Goal: Task Accomplishment & Management: Complete application form

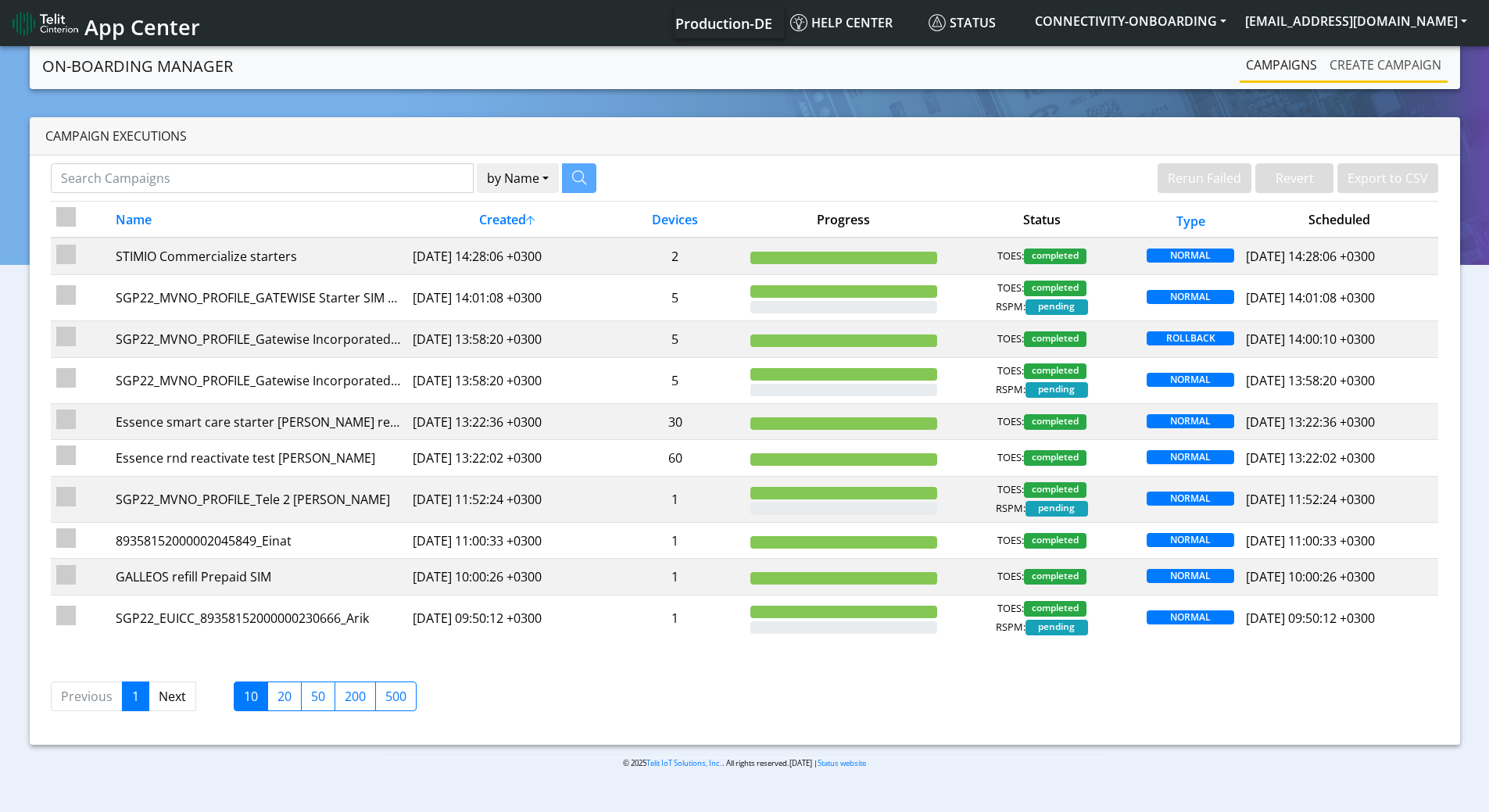
click at [1333, 65] on link "Create campaign" at bounding box center [1386, 64] width 125 height 32
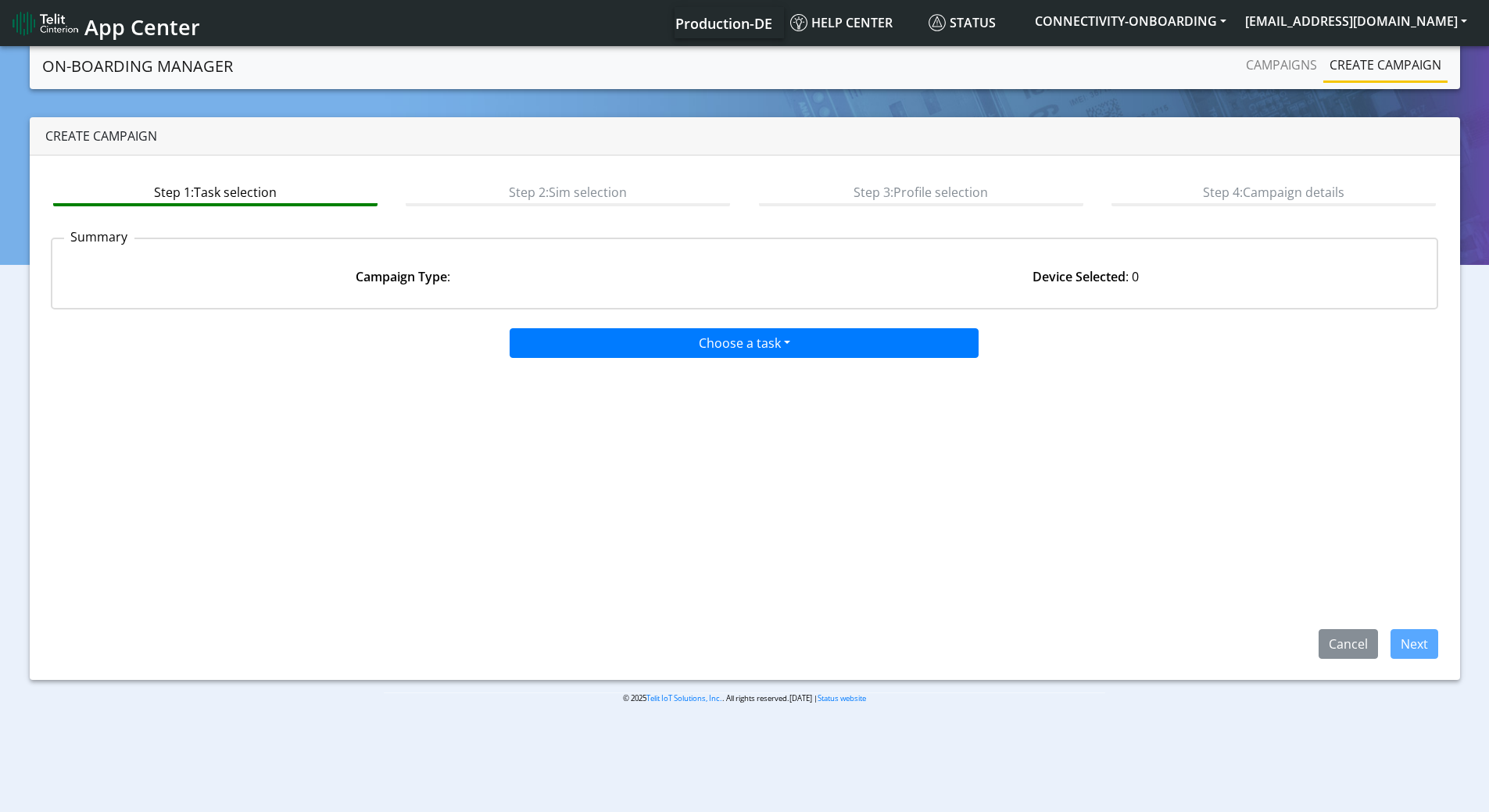
click at [715, 360] on app-paging-btns "Cancel Next" at bounding box center [745, 508] width 1388 height 300
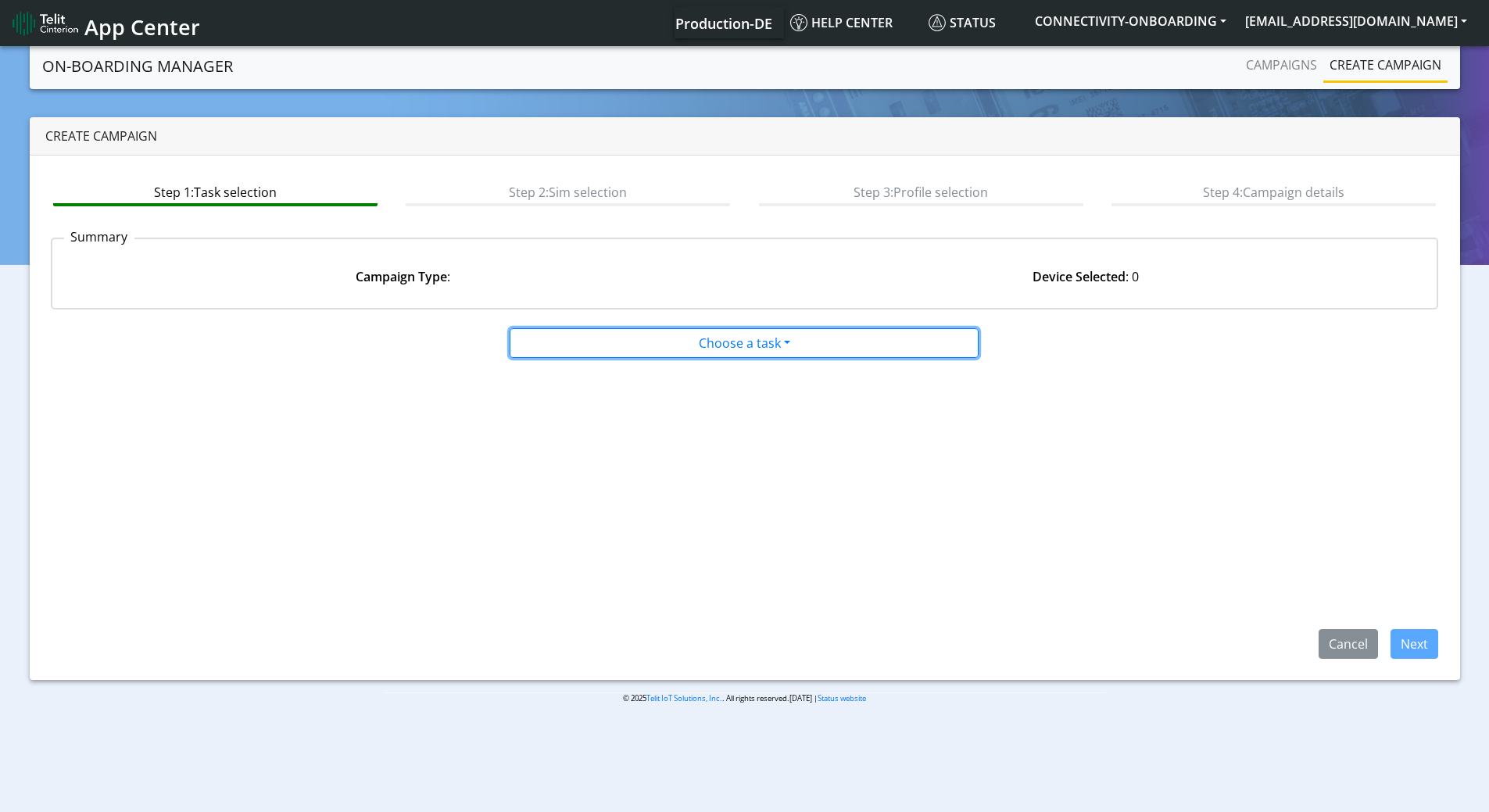
click at [684, 356] on button "Choose a task" at bounding box center [744, 342] width 469 height 30
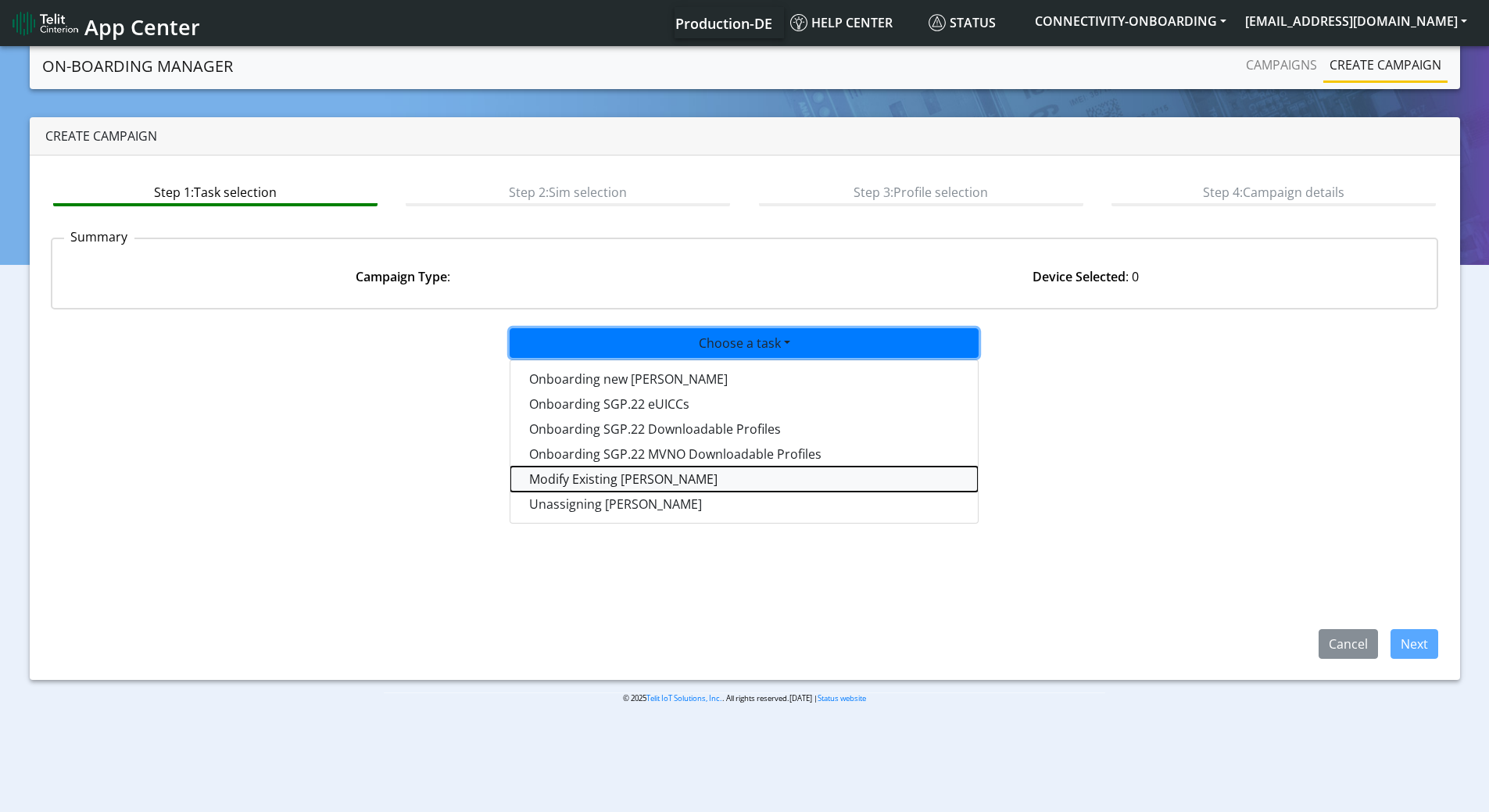
click at [585, 479] on taskiotp-dropdown "Modify Existing [PERSON_NAME]" at bounding box center [744, 479] width 468 height 25
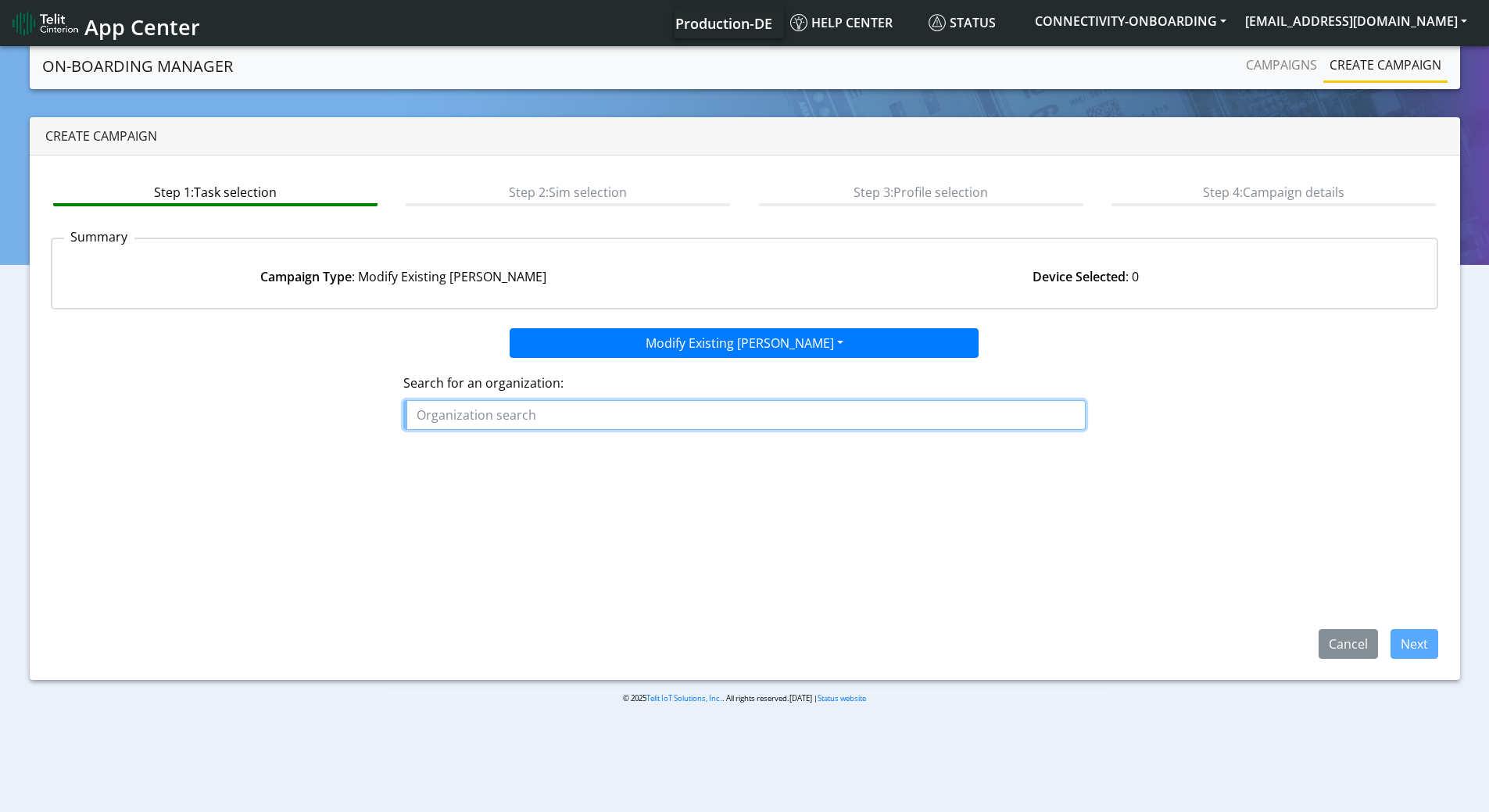
click at [568, 421] on input "text" at bounding box center [745, 414] width 683 height 30
click at [503, 458] on ngb-highlight "SAFEL INE_SWEDEN" at bounding box center [479, 452] width 113 height 17
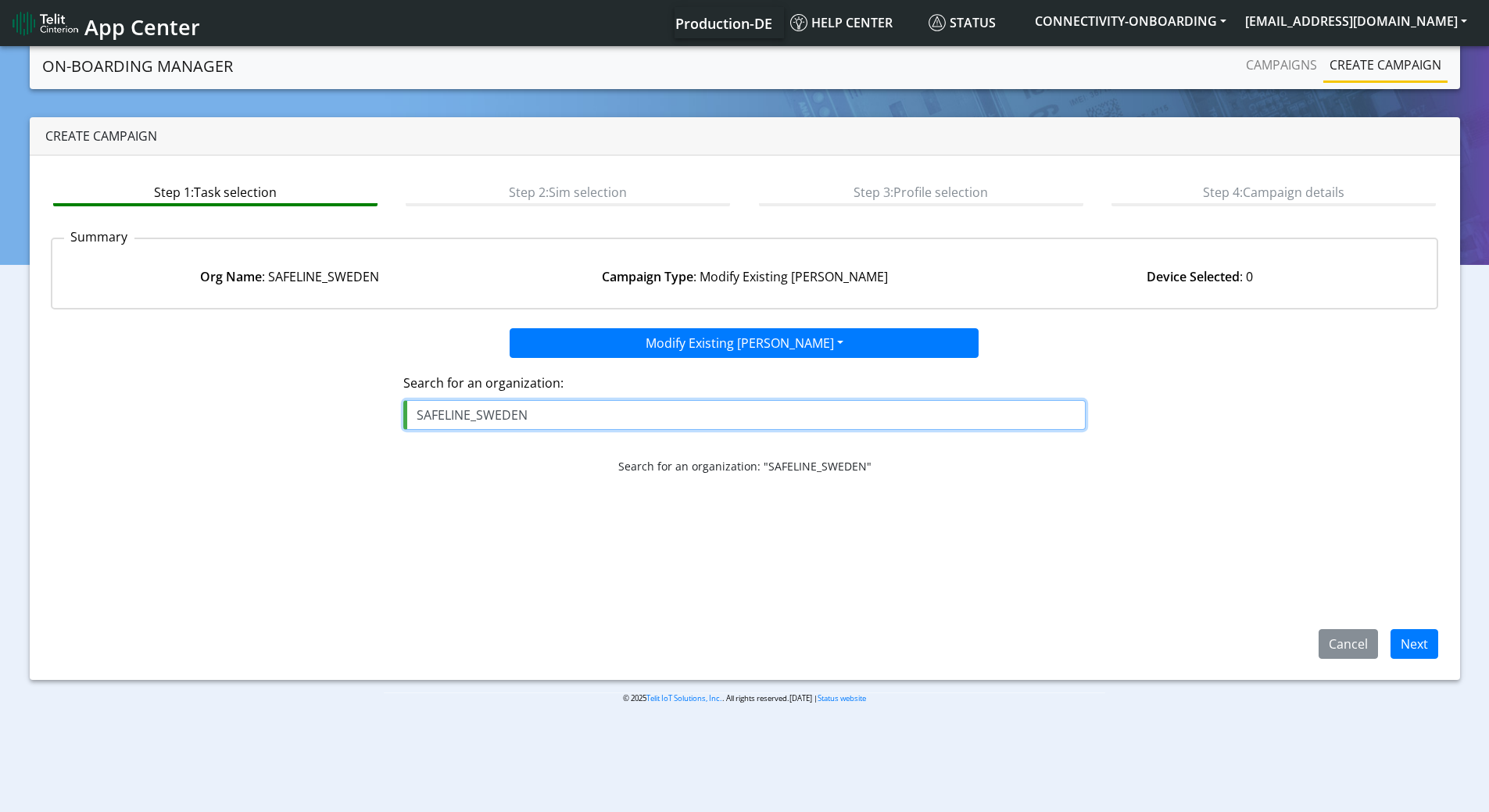
type input "SAFELINE_SWEDEN"
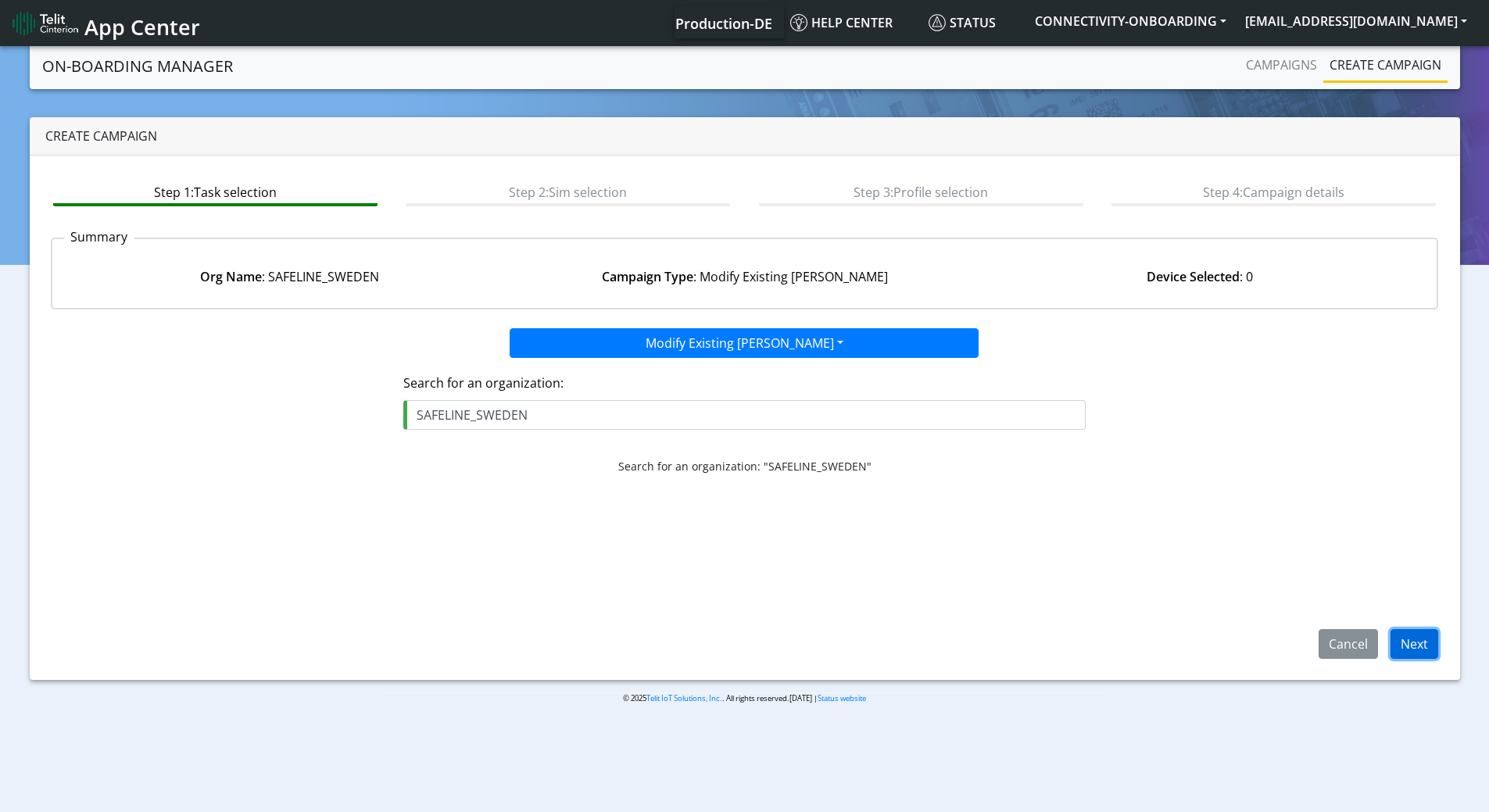
click at [1415, 642] on button "Next" at bounding box center [1415, 643] width 48 height 30
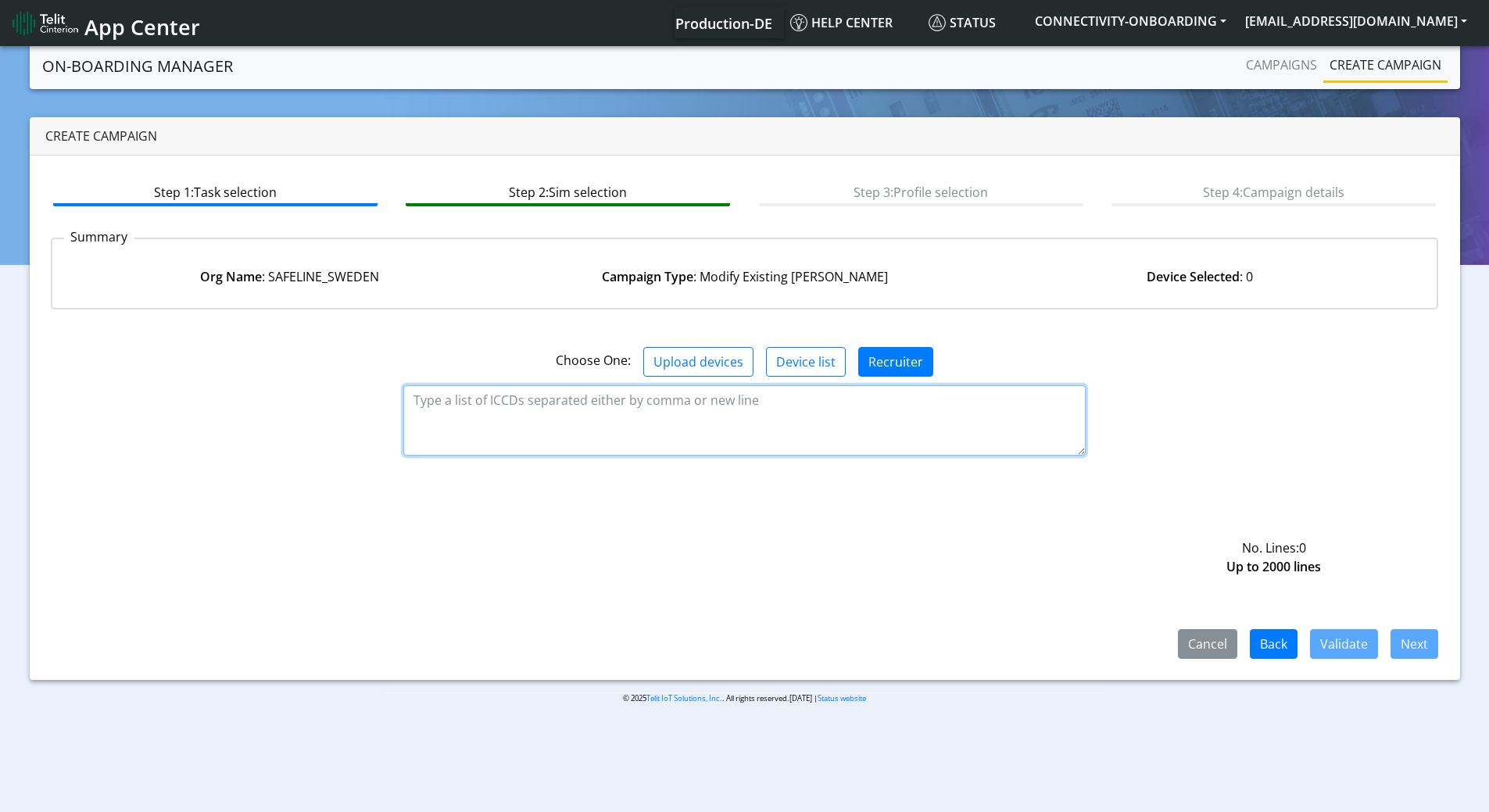
click at [557, 402] on textarea at bounding box center [745, 420] width 683 height 70
paste textarea "89358152000000335416 89358152000000345415 89358152000000840738 8935815200000084…"
type textarea "89358152000000335416 89358152000000345415 89358152000000840738 8935815200000084…"
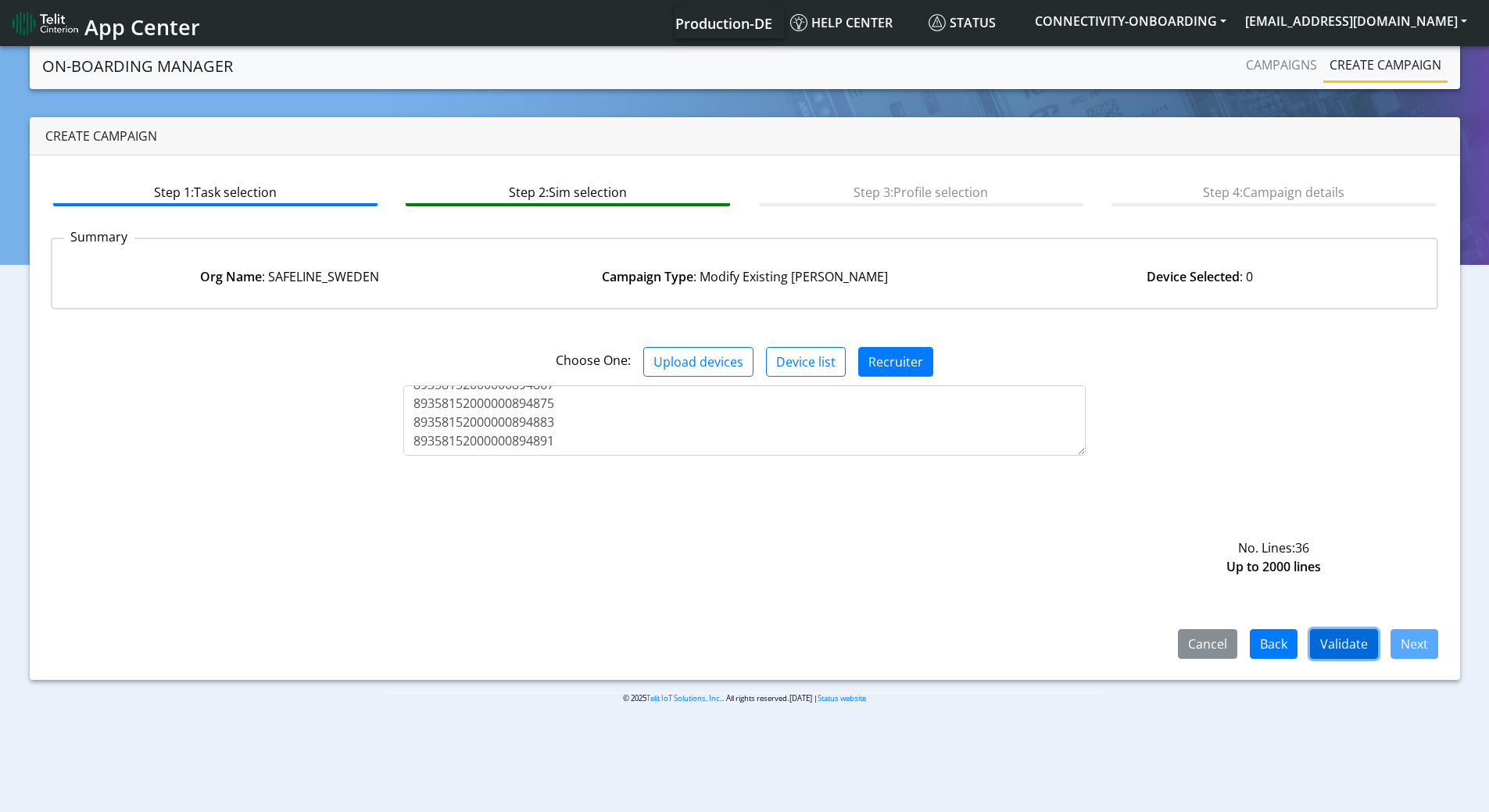
click at [1355, 638] on button "Validate" at bounding box center [1344, 643] width 68 height 30
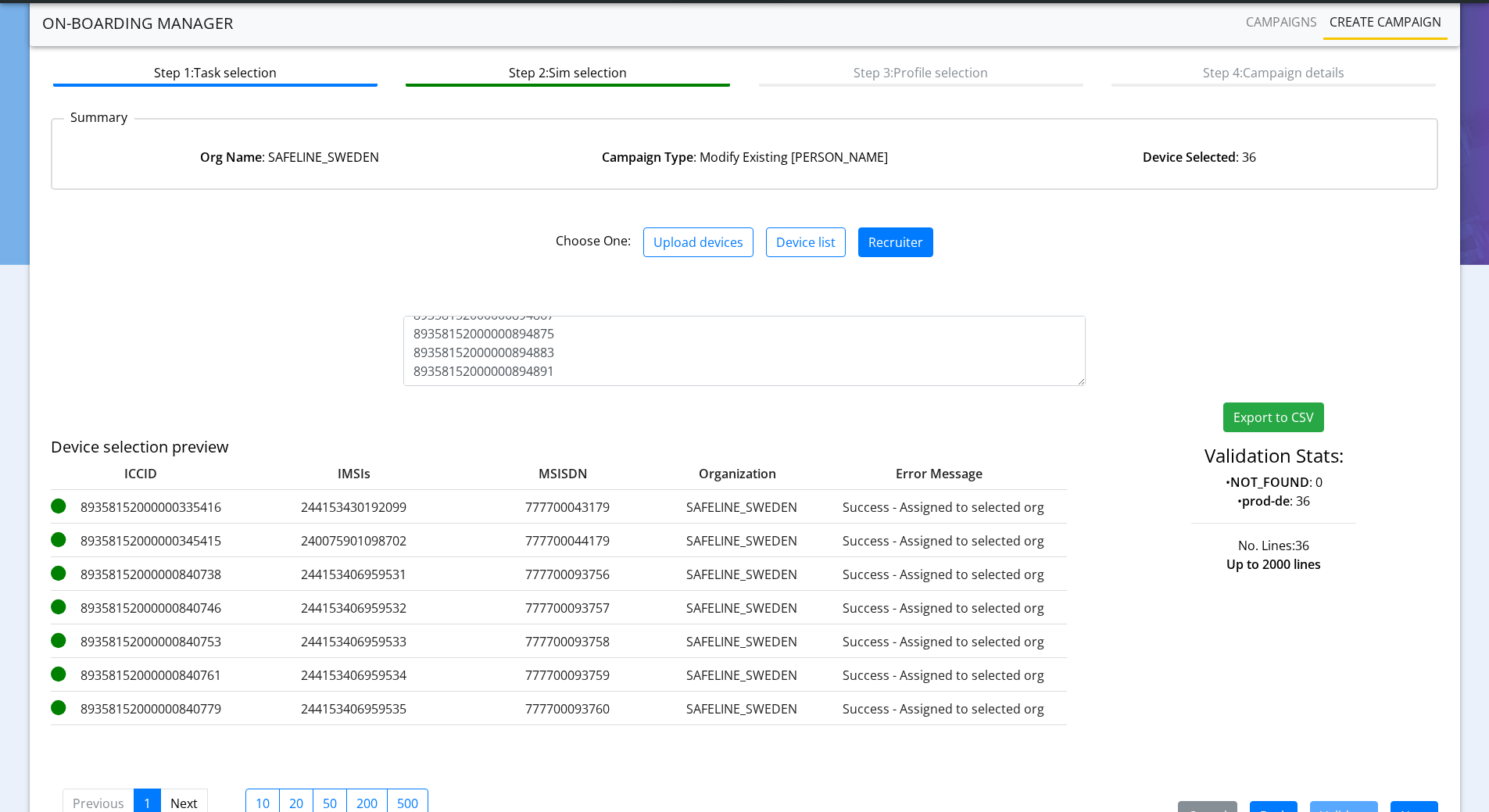
scroll to position [166, 0]
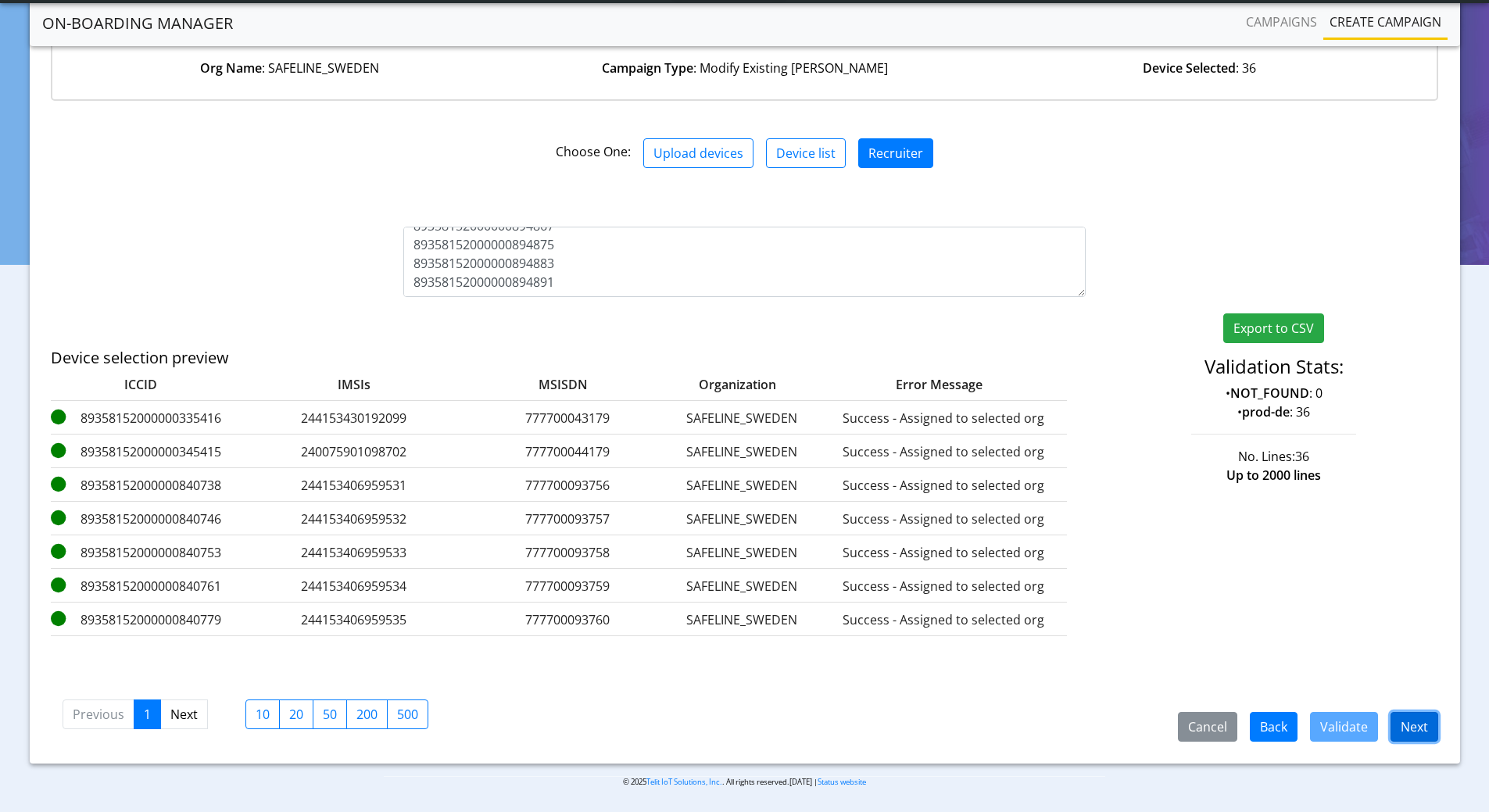
click at [1426, 731] on button "Next" at bounding box center [1415, 727] width 48 height 30
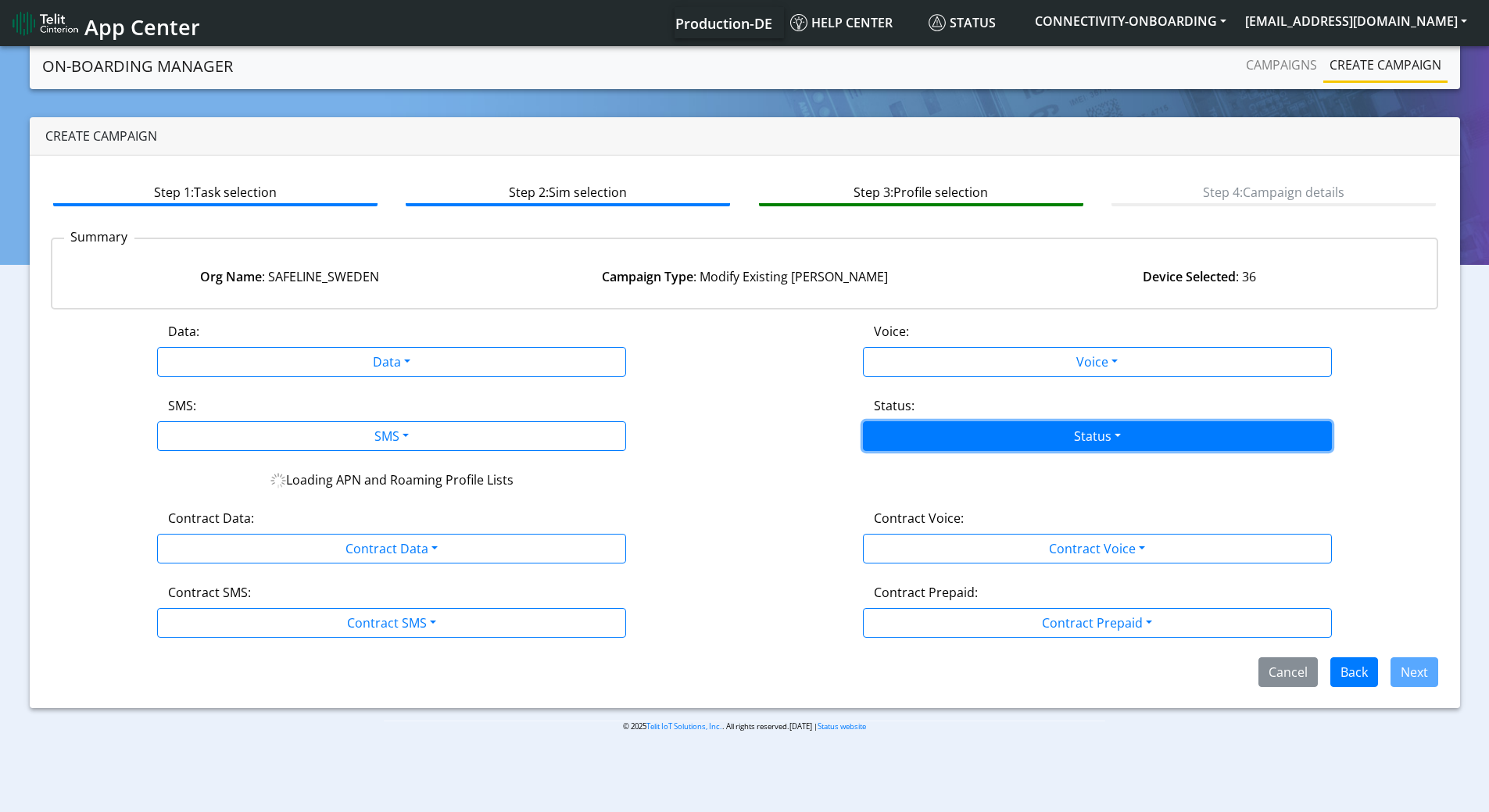
click at [972, 443] on button "Status" at bounding box center [1097, 436] width 469 height 30
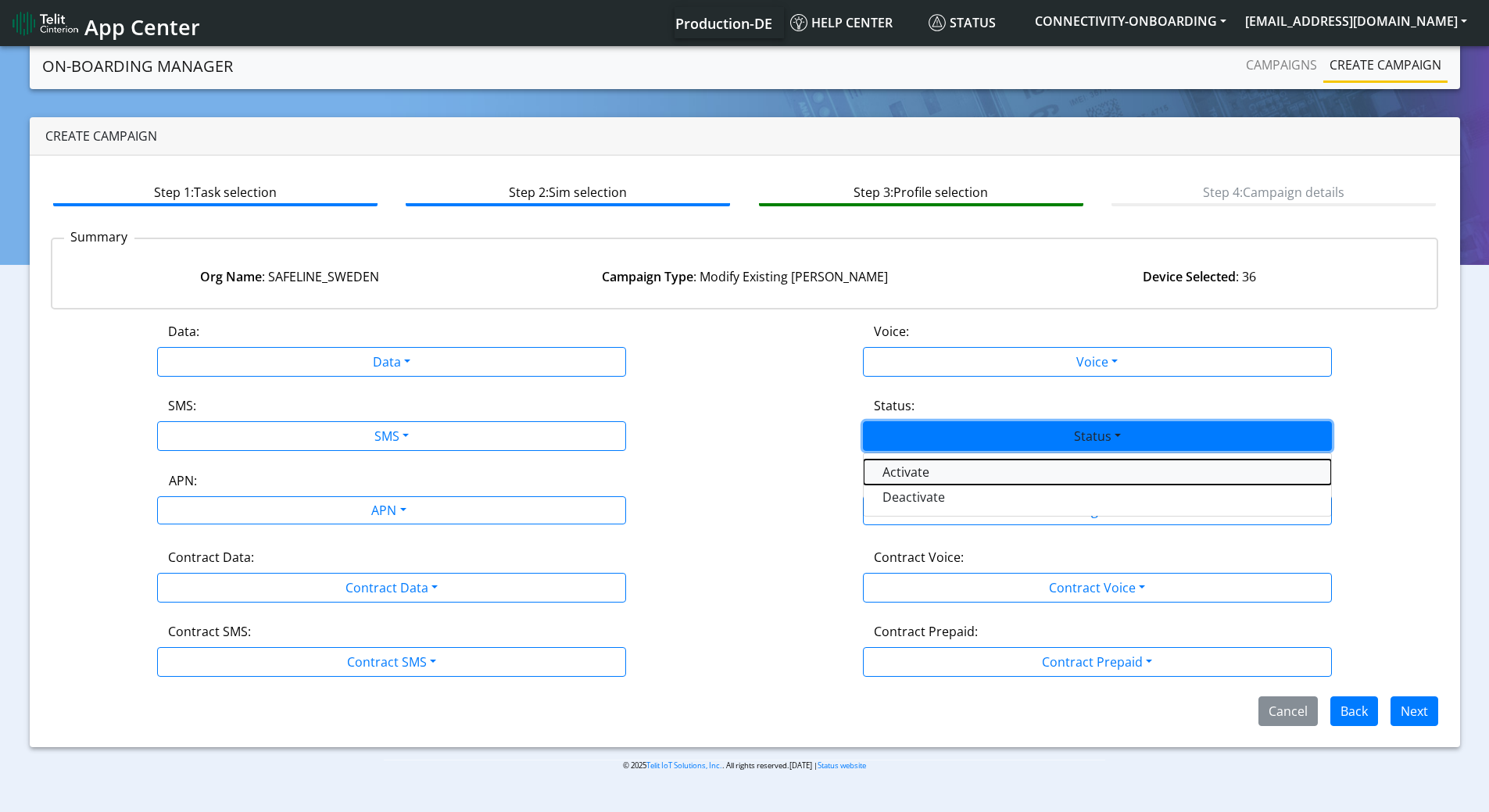
click at [923, 473] on button "Activate" at bounding box center [1098, 472] width 468 height 25
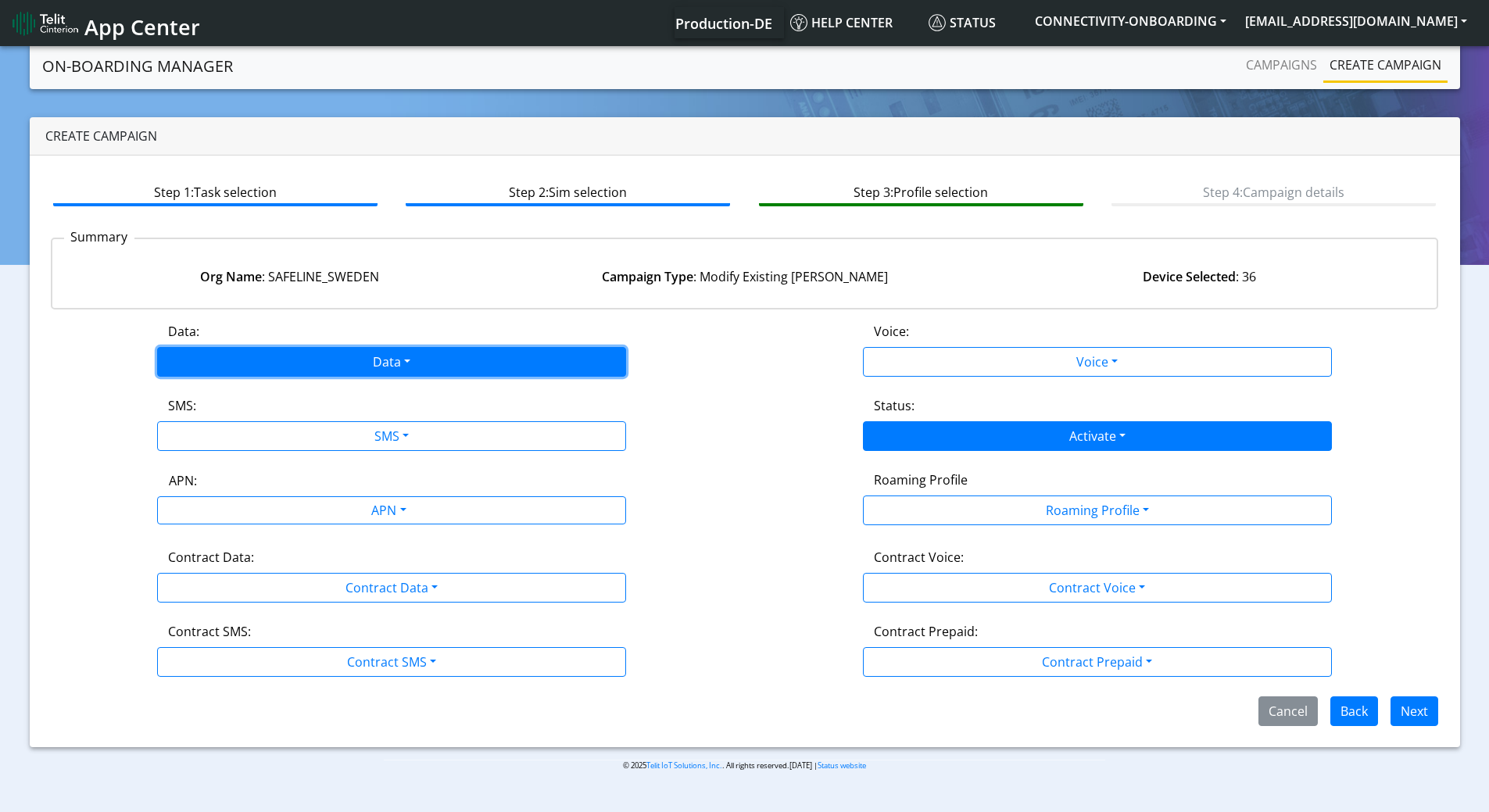
drag, startPoint x: 436, startPoint y: 360, endPoint x: 321, endPoint y: 401, distance: 122.1
click at [434, 360] on button "Data" at bounding box center [391, 361] width 469 height 30
click at [241, 426] on button "Enabled" at bounding box center [392, 423] width 468 height 25
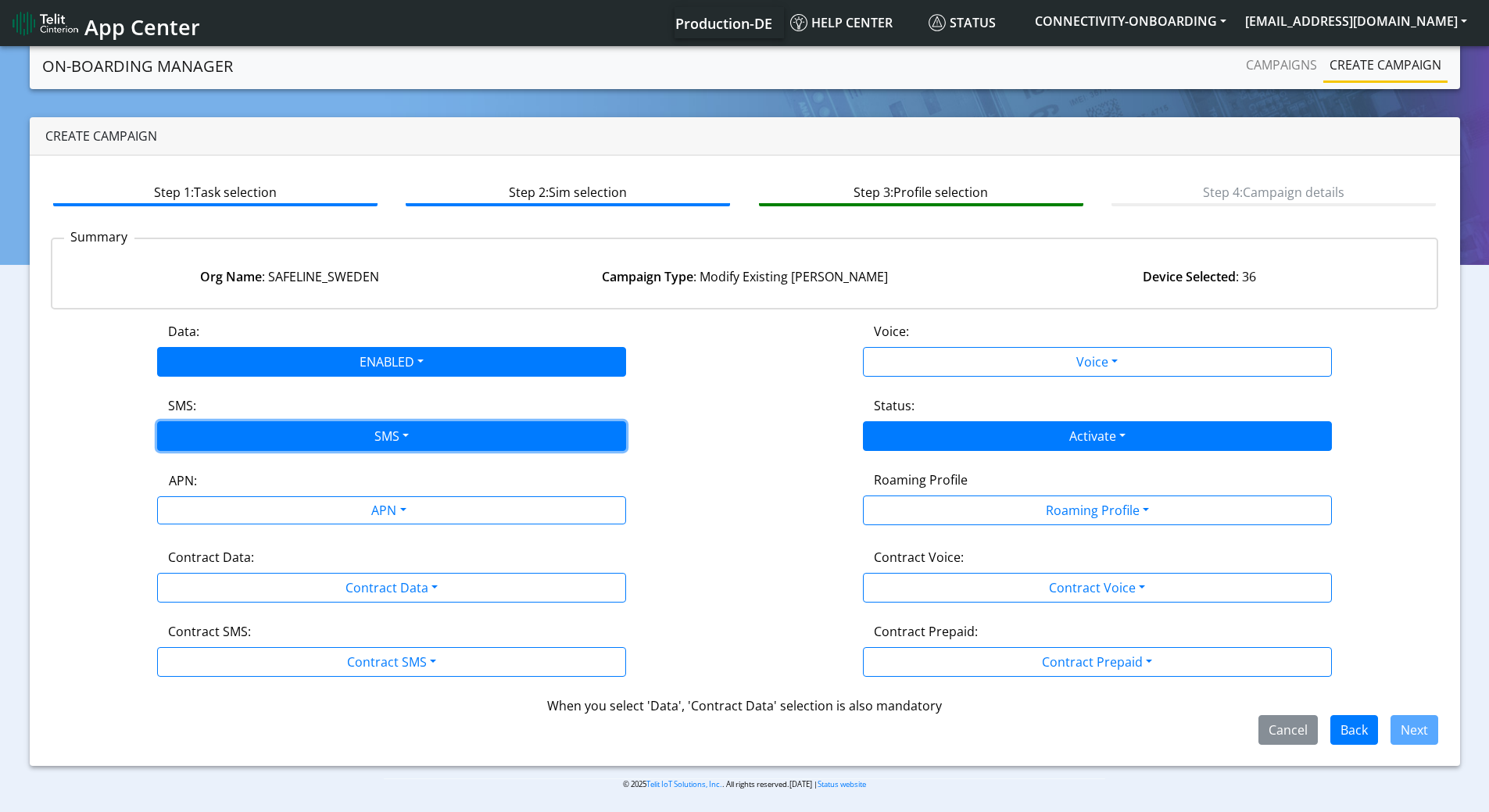
click at [241, 426] on button "SMS" at bounding box center [391, 436] width 469 height 30
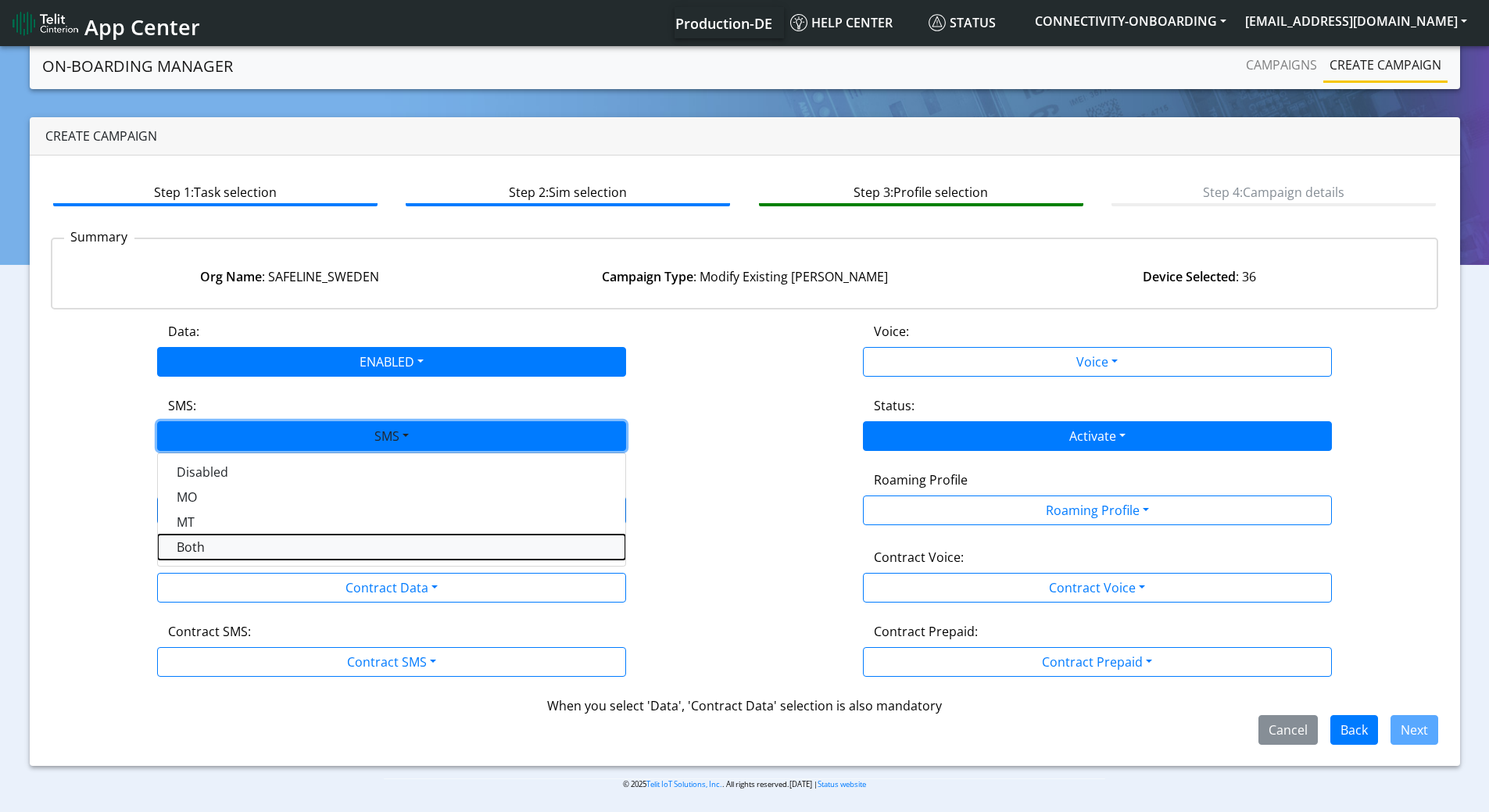
drag, startPoint x: 210, startPoint y: 547, endPoint x: 242, endPoint y: 578, distance: 44.6
click at [211, 547] on button "Both" at bounding box center [392, 547] width 468 height 25
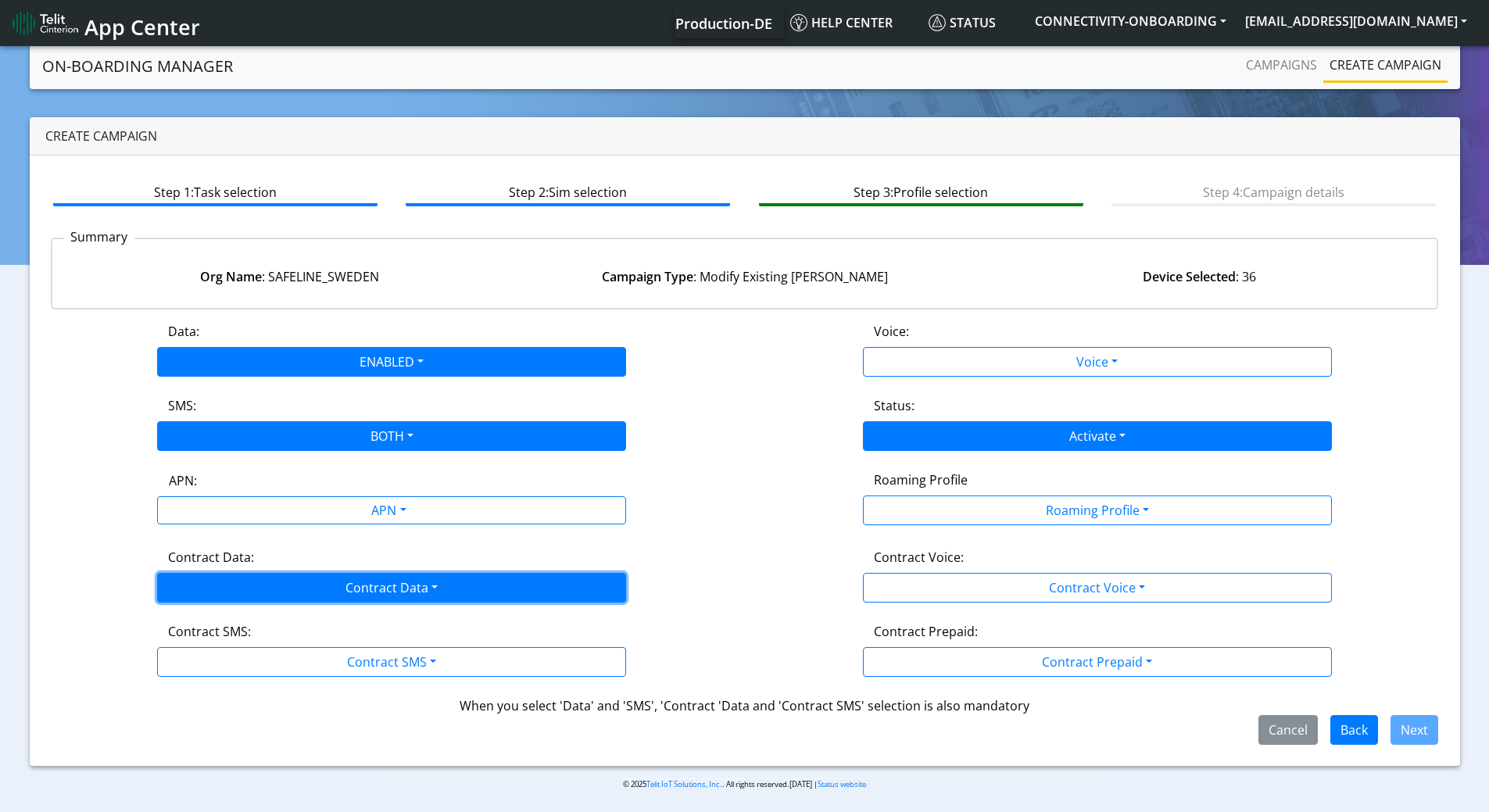
click at [245, 583] on button "Contract Data" at bounding box center [391, 588] width 469 height 30
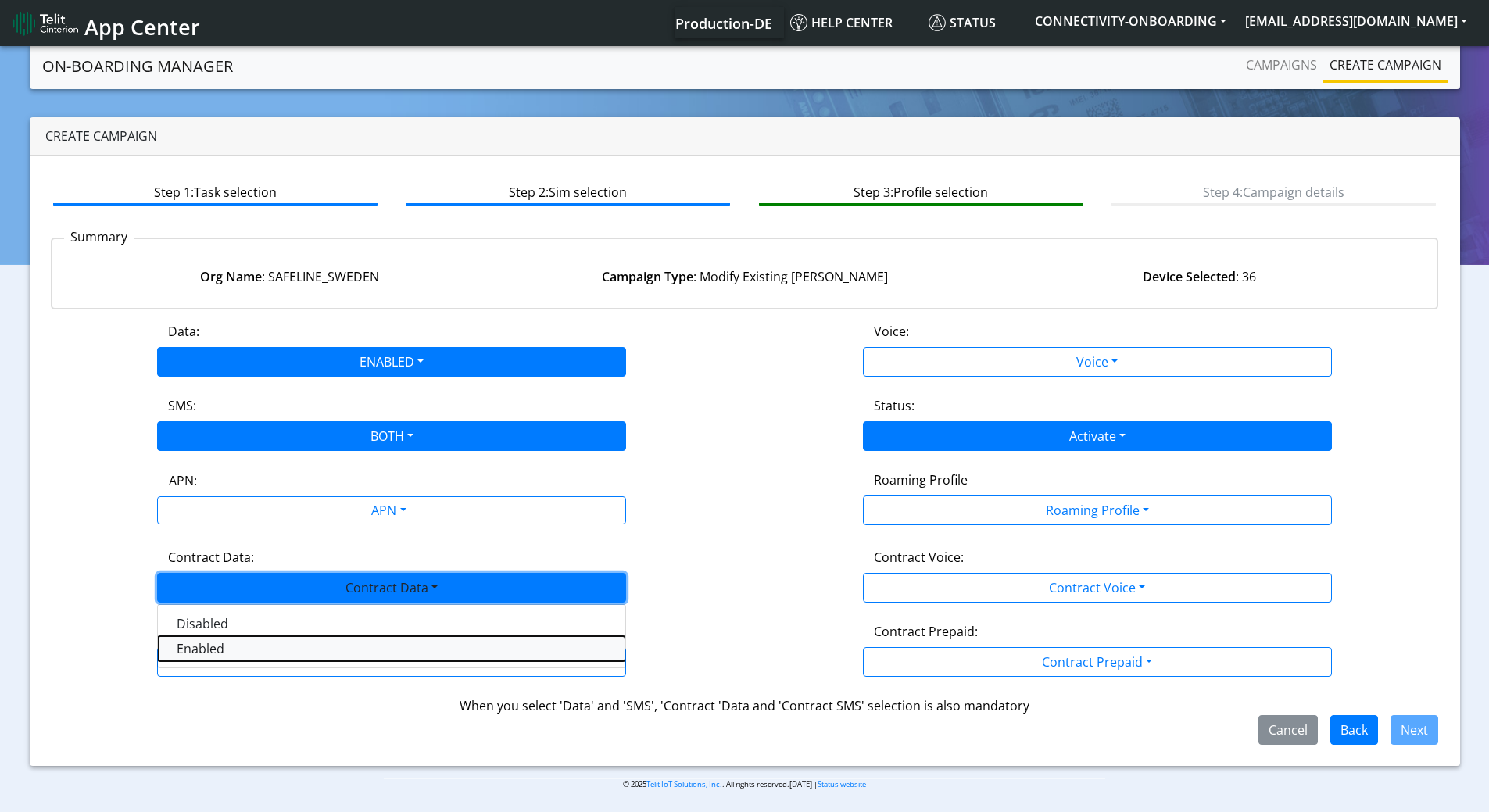
click at [218, 648] on Dataenabled-dropdown "Enabled" at bounding box center [392, 649] width 468 height 25
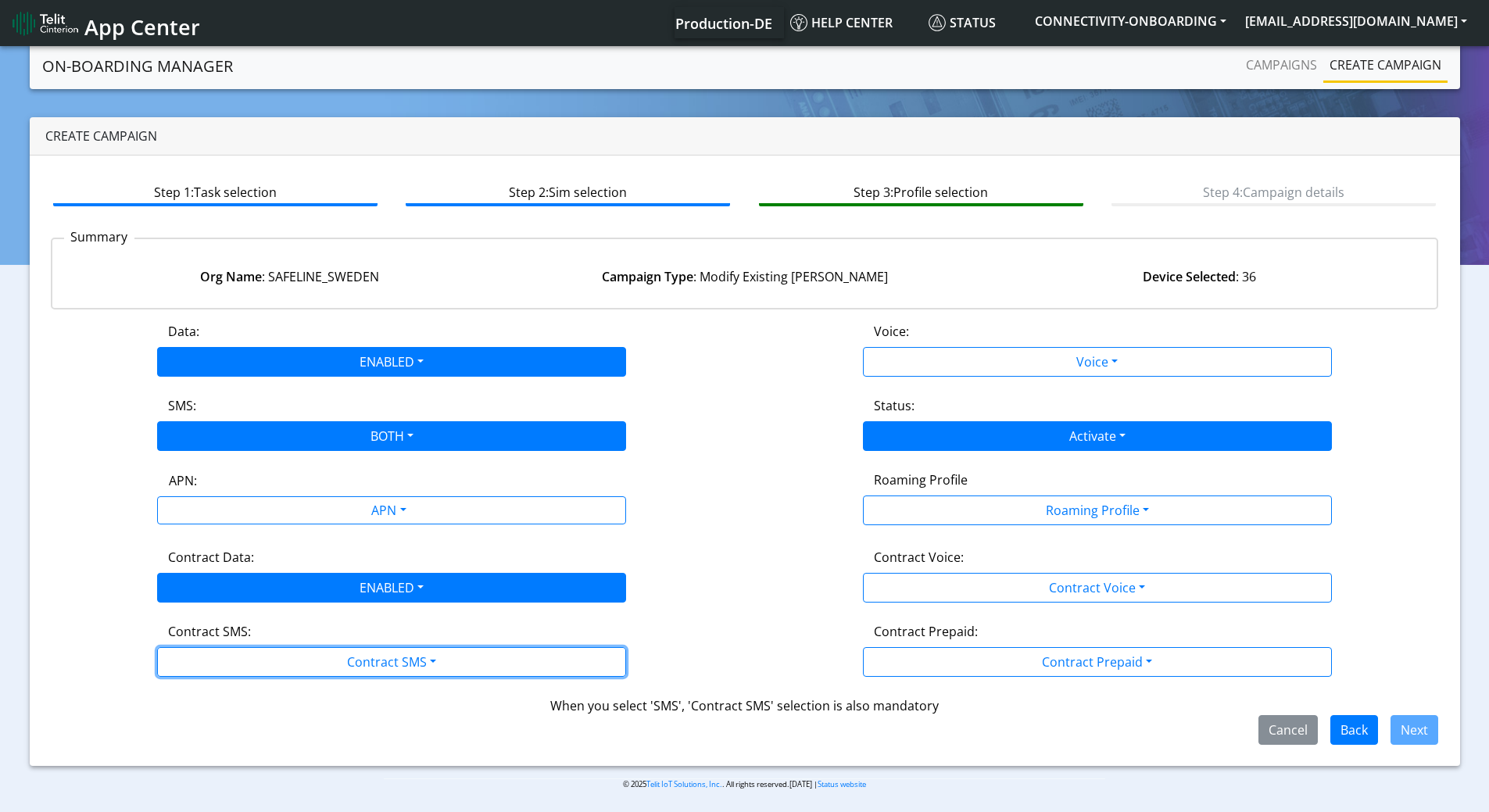
drag, startPoint x: 218, startPoint y: 662, endPoint x: 224, endPoint y: 679, distance: 18.0
click at [219, 663] on button "Contract SMS" at bounding box center [391, 661] width 469 height 30
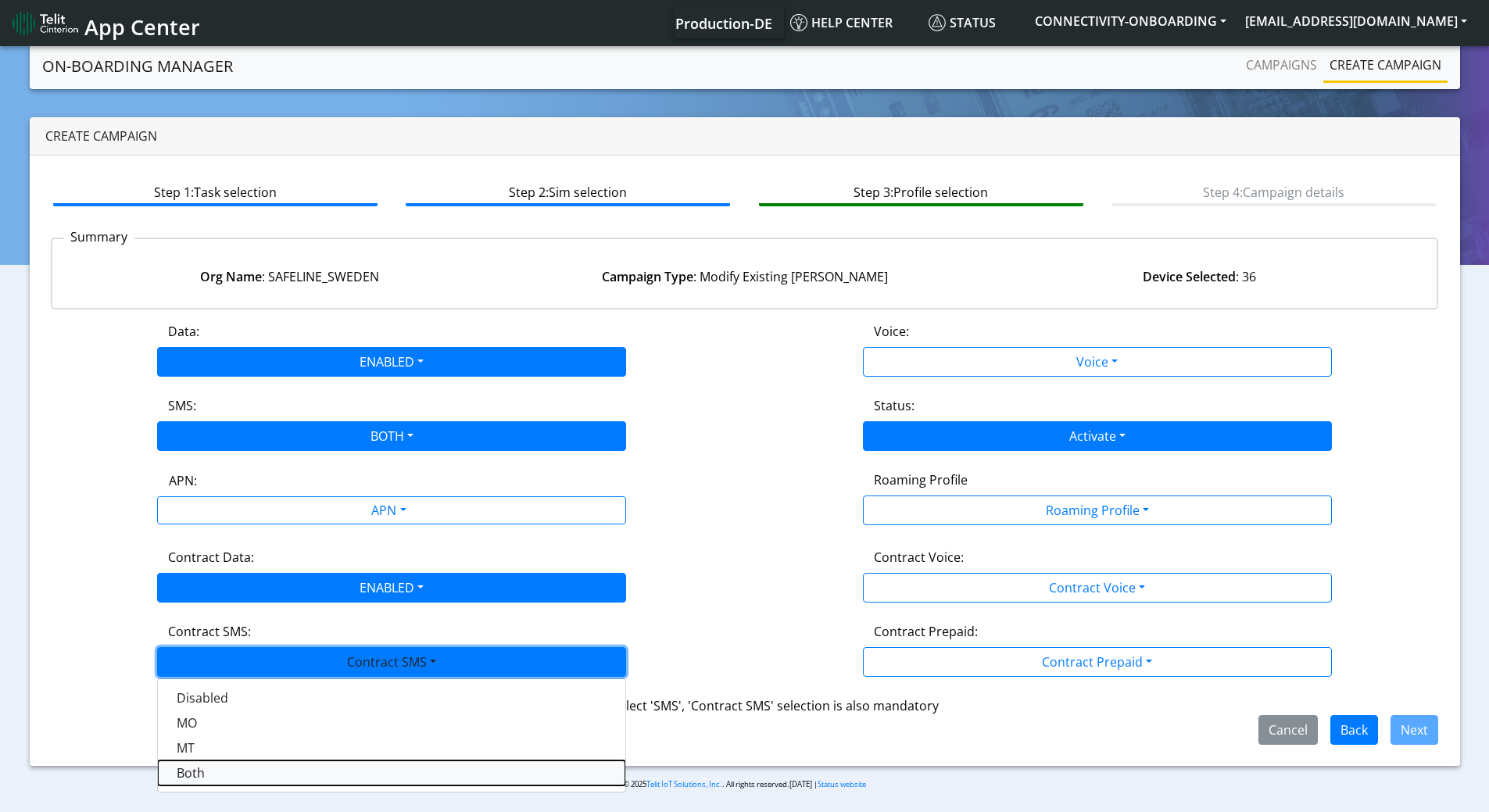
click at [221, 769] on SMSboth-dropdown "Both" at bounding box center [392, 773] width 468 height 25
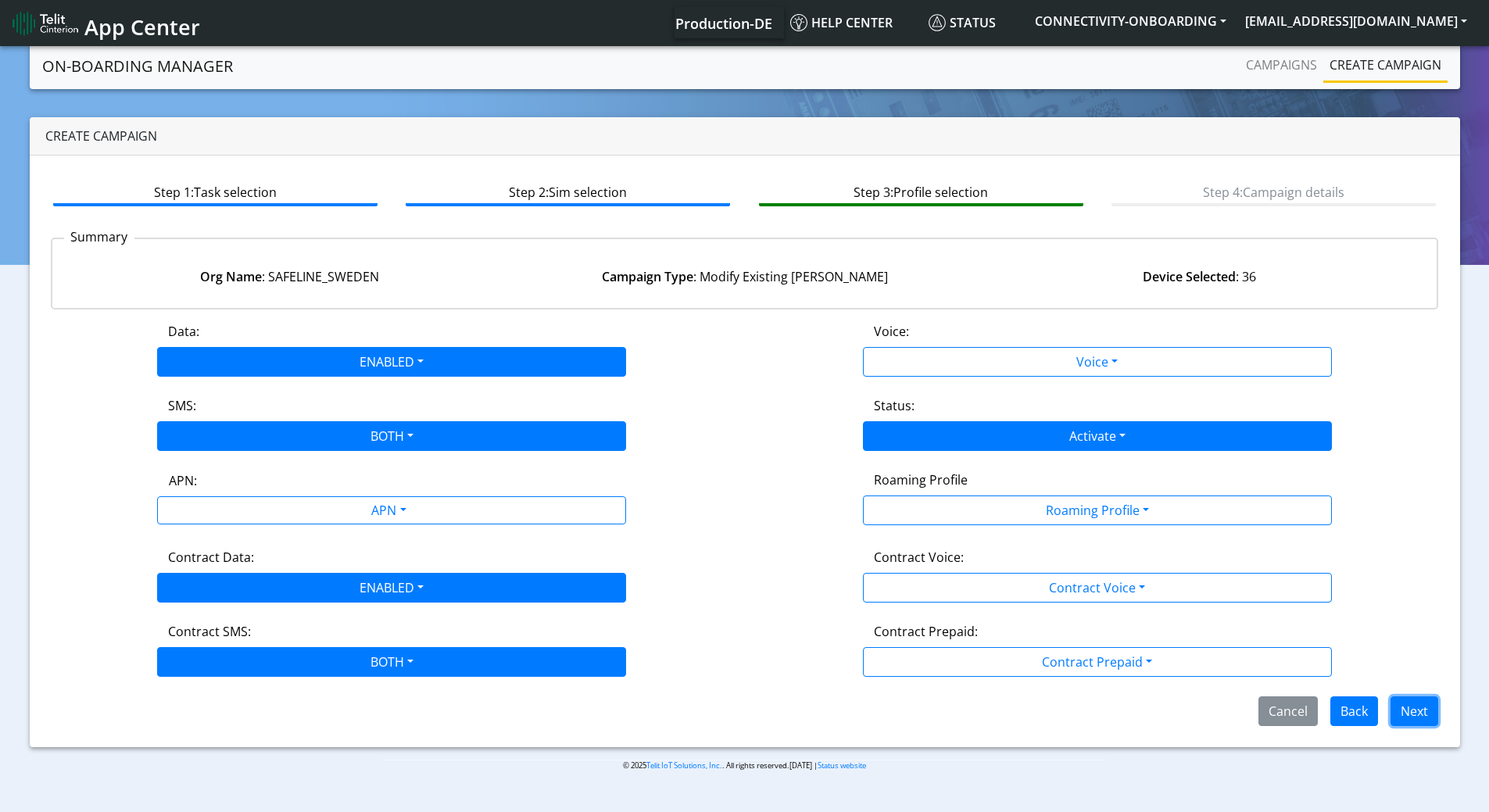
drag, startPoint x: 1419, startPoint y: 713, endPoint x: 1349, endPoint y: 704, distance: 70.6
click at [1420, 713] on button "Next" at bounding box center [1415, 711] width 48 height 30
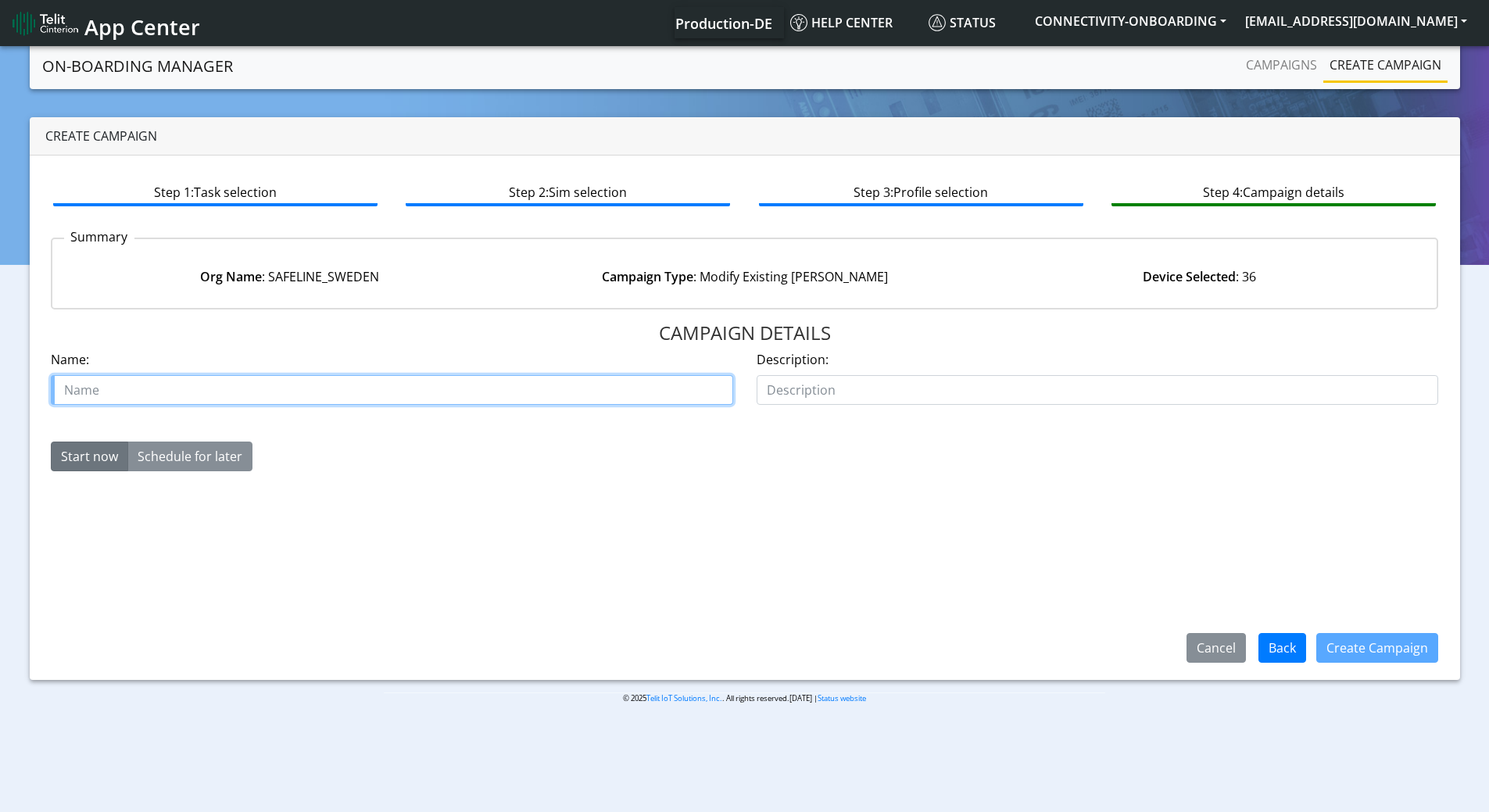
click at [407, 383] on input "text" at bounding box center [392, 389] width 683 height 30
drag, startPoint x: 394, startPoint y: 276, endPoint x: 270, endPoint y: 281, distance: 124.1
click at [270, 281] on div "Org Name : SAFELINE_SWEDEN" at bounding box center [289, 277] width 455 height 19
copy div "SAFELINE_SWEDEN"
click at [196, 394] on input "text" at bounding box center [392, 389] width 683 height 30
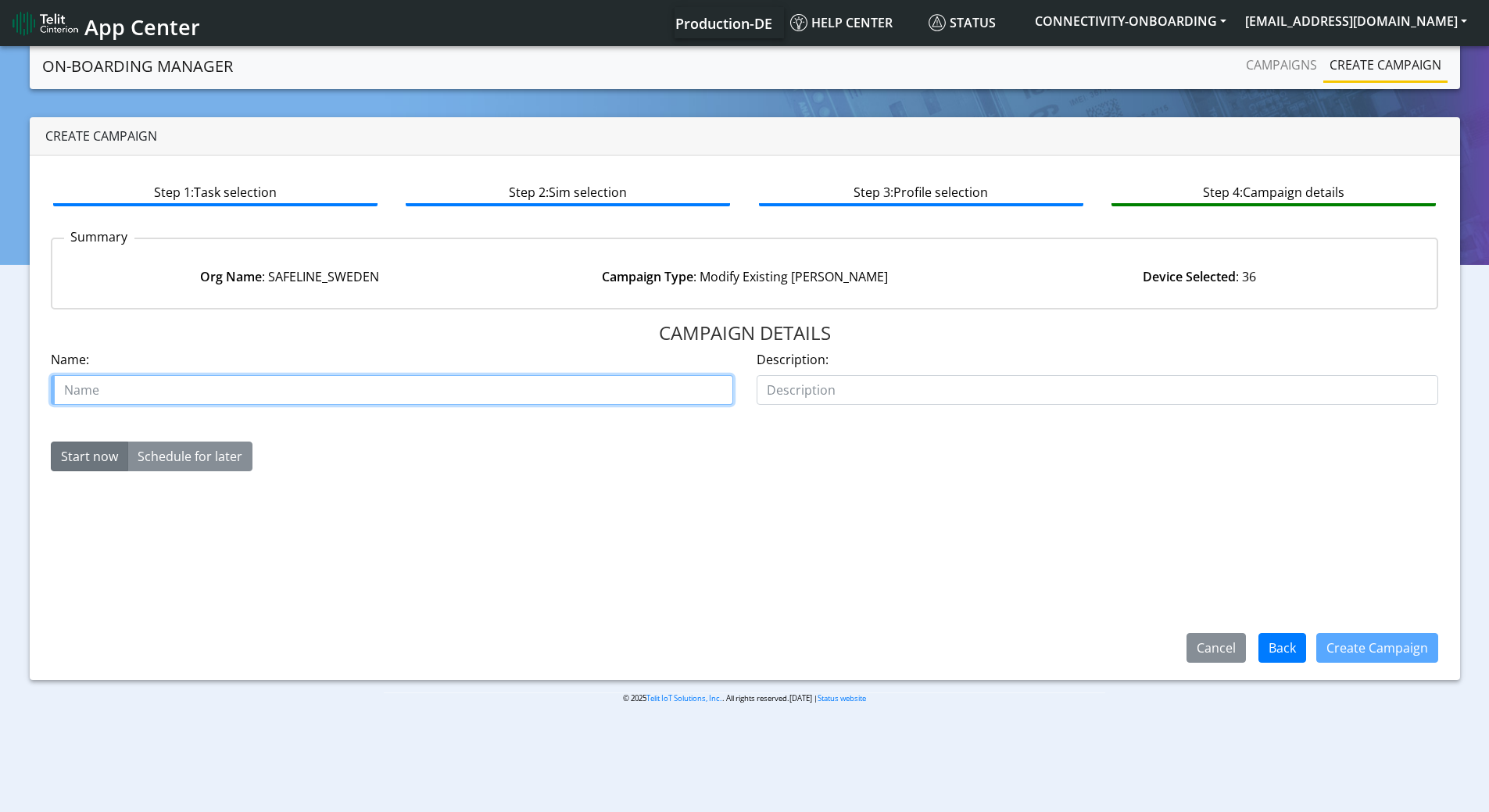
paste input "SAFELINE_SWEDEN"
type input "SAFELINE_SWEDEN Reactivate test [PERSON_NAME]"
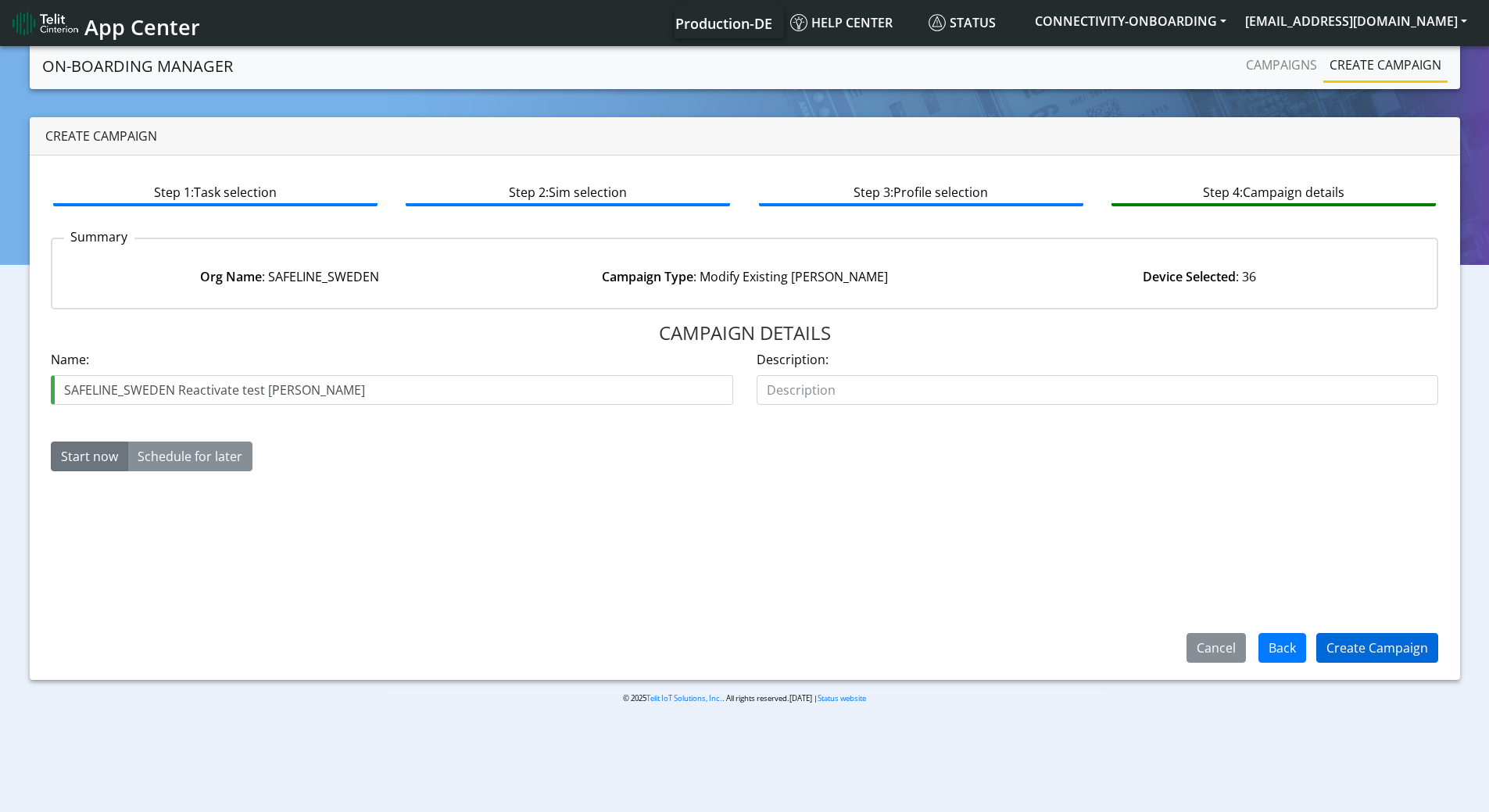
click at [1436, 645] on div "Create Campaign" at bounding box center [1378, 648] width 142 height 40
click at [1426, 648] on button "Create Campaign" at bounding box center [1377, 647] width 122 height 30
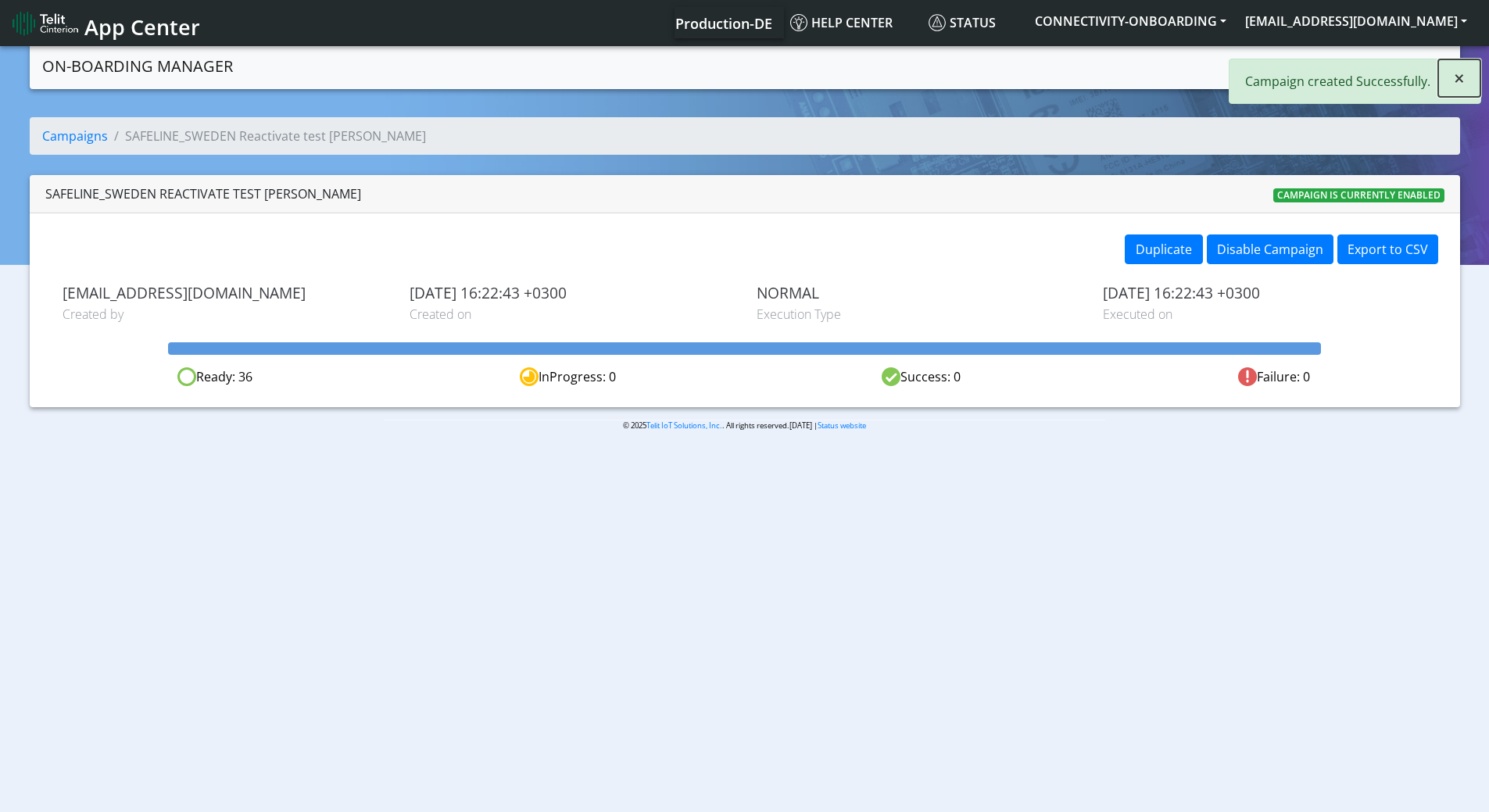
click at [1466, 69] on button "×" at bounding box center [1459, 78] width 42 height 37
click at [1309, 77] on link "Campaigns" at bounding box center [1281, 64] width 83 height 32
